Goal: Information Seeking & Learning: Learn about a topic

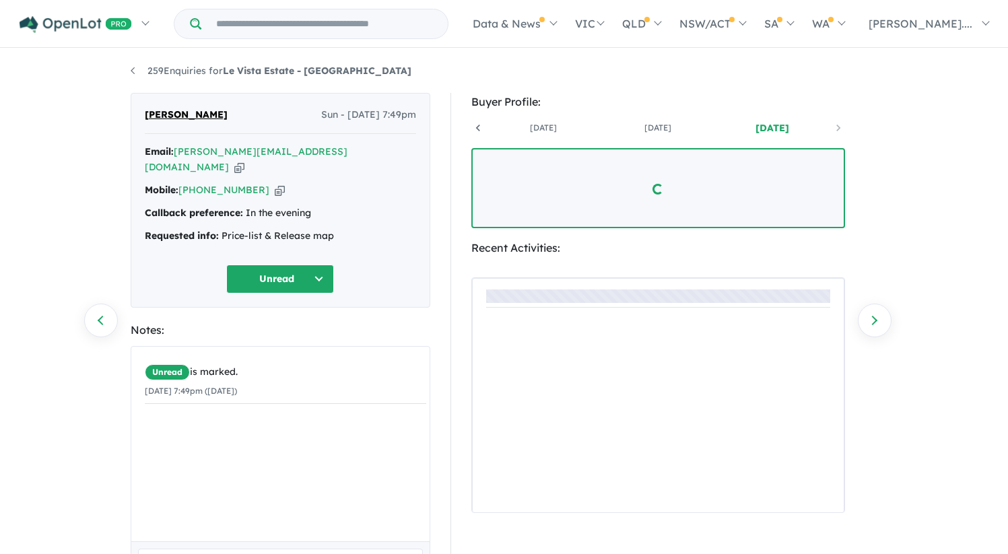
scroll to position [0, 100]
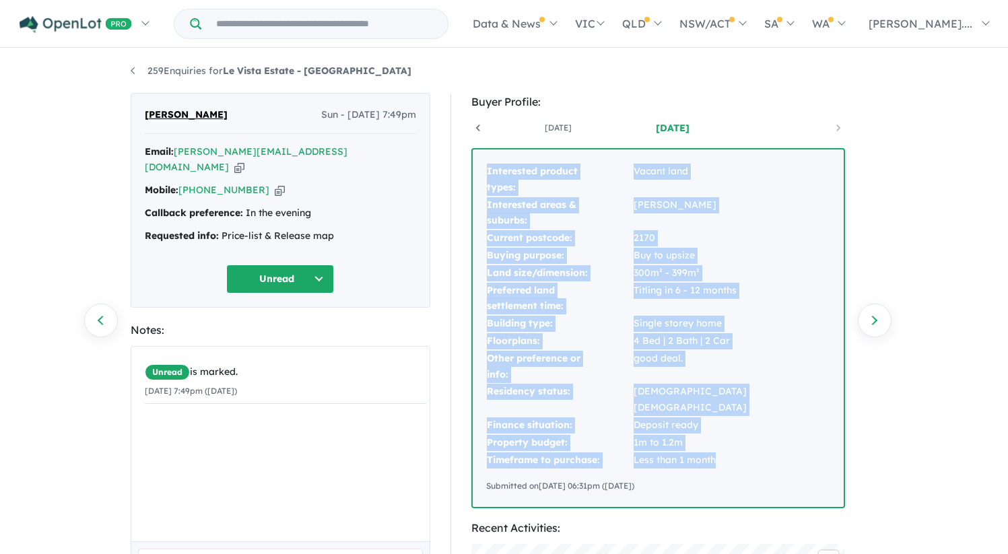
drag, startPoint x: 487, startPoint y: 171, endPoint x: 735, endPoint y: 442, distance: 366.5
click at [728, 442] on tbody "Interested product types: Vacant land Interested areas & suburbs: [PERSON_NAME]…" at bounding box center [658, 316] width 344 height 306
copy tbody "Interested product types: Vacant land Interested areas & suburbs: [PERSON_NAME]…"
click at [488, 171] on td "Interested product types:" at bounding box center [559, 180] width 147 height 34
drag, startPoint x: 486, startPoint y: 174, endPoint x: 747, endPoint y: 447, distance: 377.6
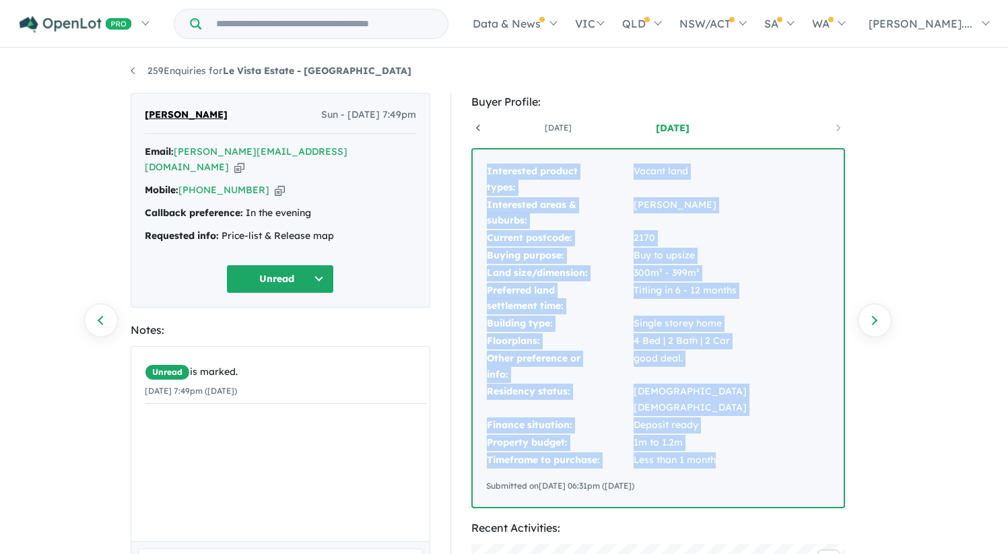
click at [747, 447] on tbody "Interested product types: Vacant land Interested areas & suburbs: [PERSON_NAME]…" at bounding box center [658, 316] width 344 height 306
copy tbody "Interested product types: Vacant land Interested areas & suburbs: [PERSON_NAME]…"
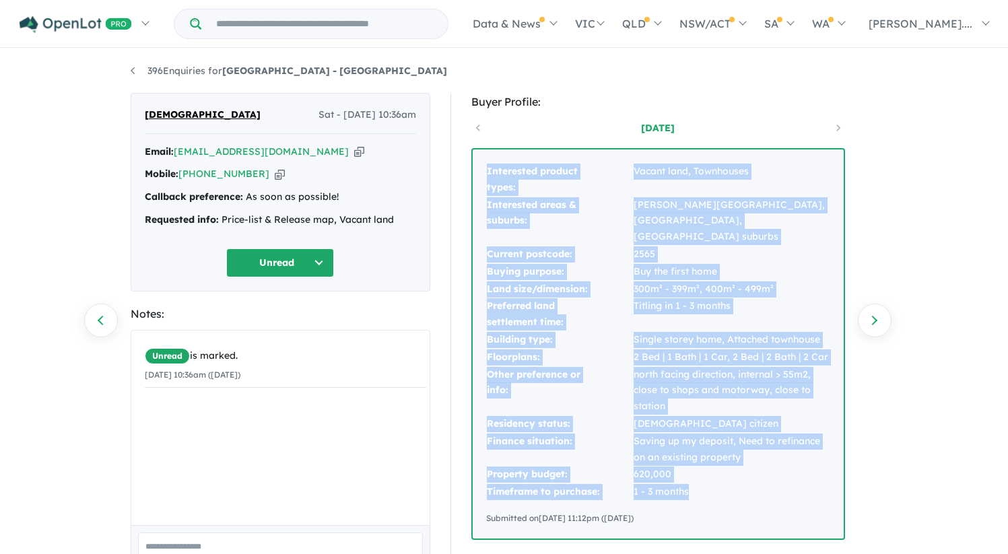
drag, startPoint x: 486, startPoint y: 170, endPoint x: 708, endPoint y: 476, distance: 378.4
click at [708, 476] on tbody "Interested product types: Vacant land, Townhouses Interested areas & suburbs: E…" at bounding box center [658, 332] width 344 height 338
copy tbody "Interested product types: Vacant land, Townhouses Interested areas & suburbs: E…"
